Goal: Find specific page/section: Find specific page/section

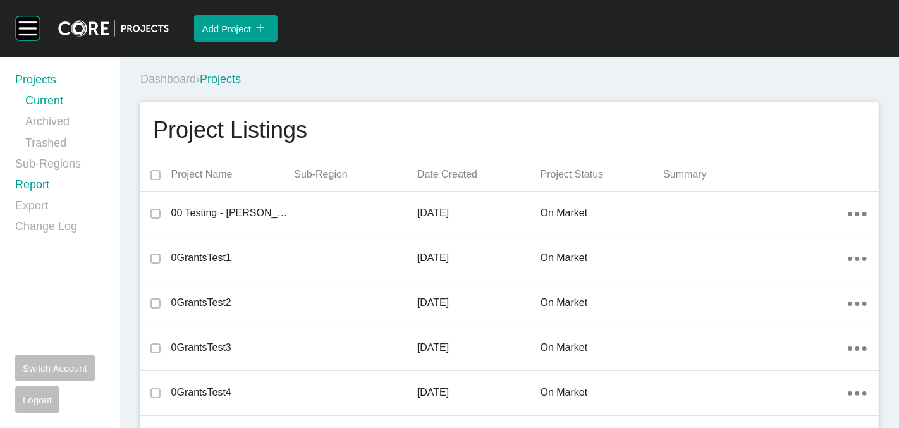
click at [28, 188] on link "Report" at bounding box center [60, 187] width 90 height 21
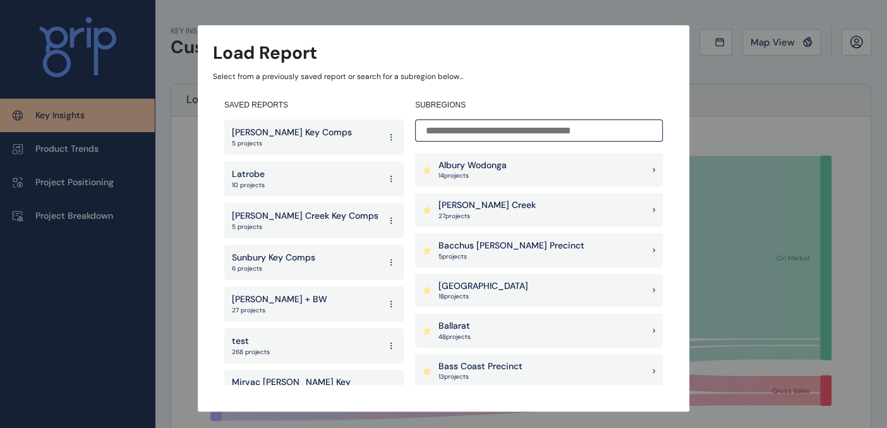
click at [457, 219] on p "27 project s" at bounding box center [487, 216] width 97 height 9
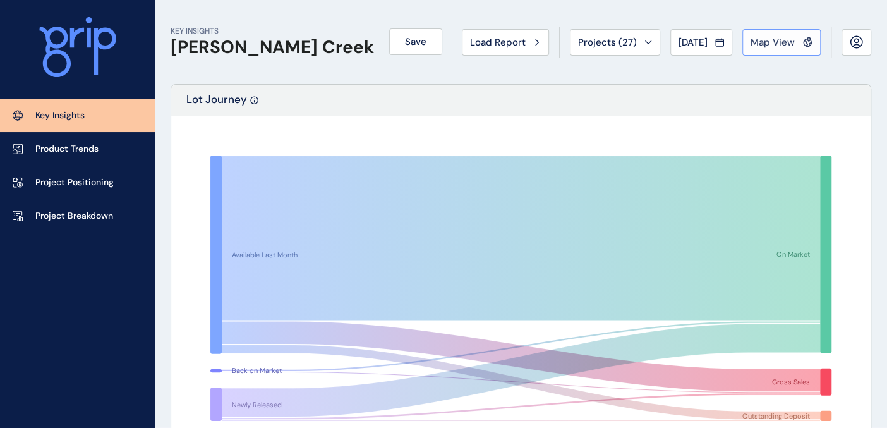
click at [762, 42] on span "Map View" at bounding box center [773, 42] width 44 height 13
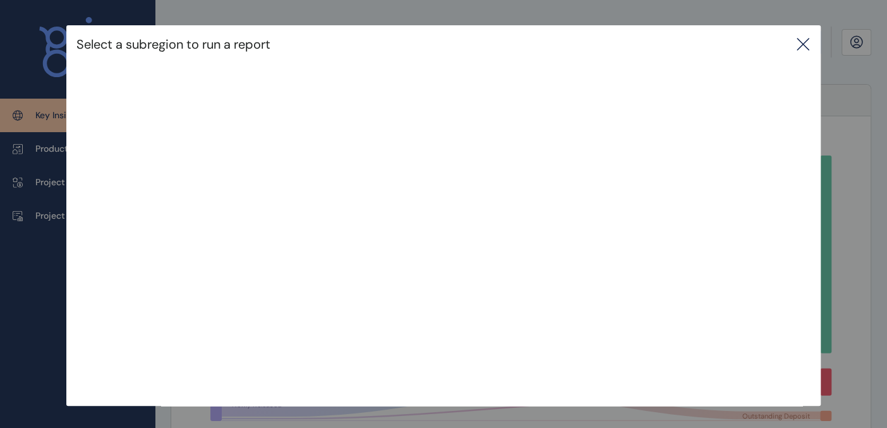
click at [811, 41] on icon at bounding box center [803, 44] width 15 height 15
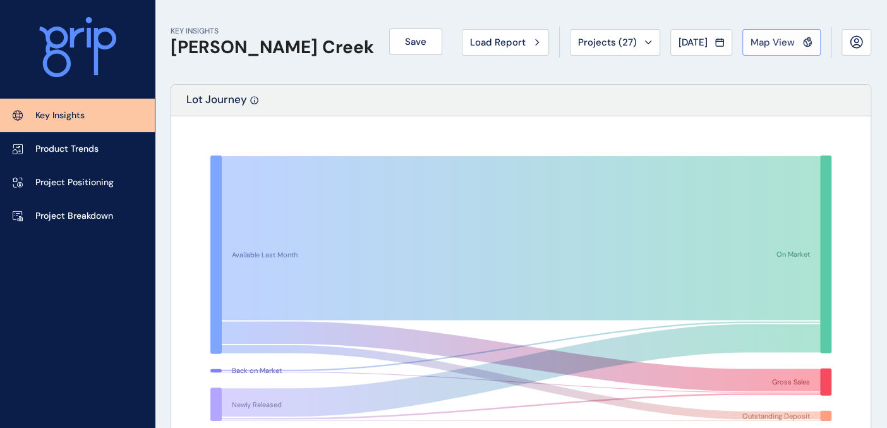
click at [778, 44] on span "Map View" at bounding box center [773, 42] width 44 height 13
